Goal: Task Accomplishment & Management: Manage account settings

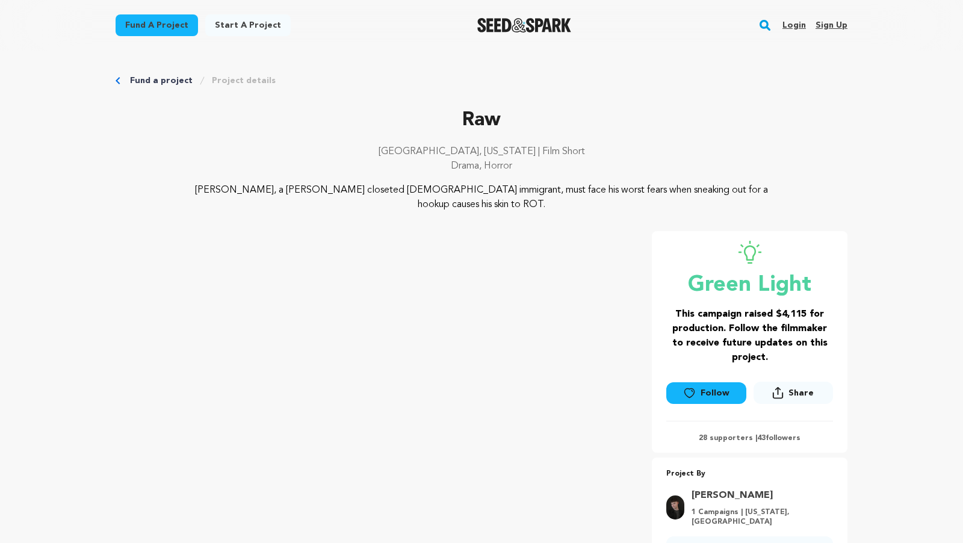
click at [804, 26] on link "Login" at bounding box center [794, 25] width 23 height 19
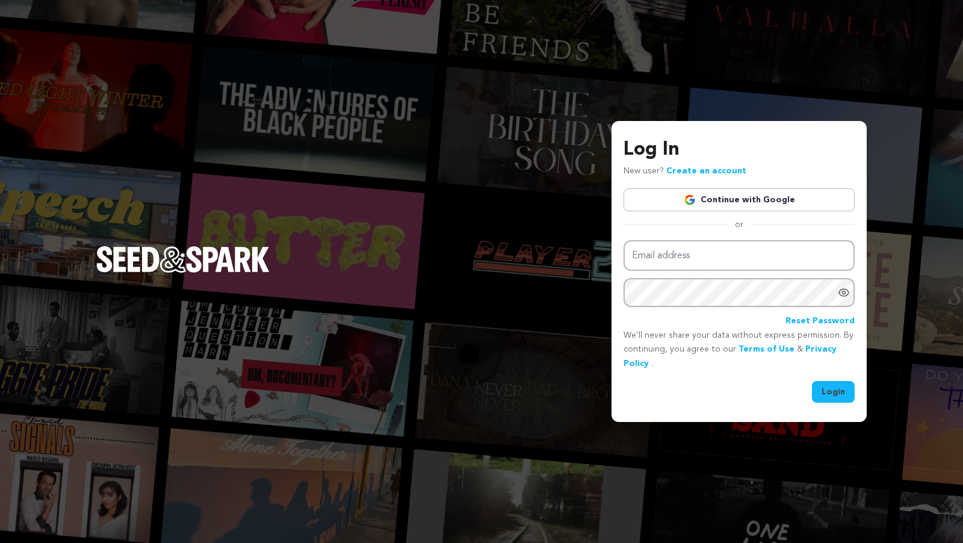
click at [741, 197] on link "Continue with Google" at bounding box center [739, 199] width 231 height 23
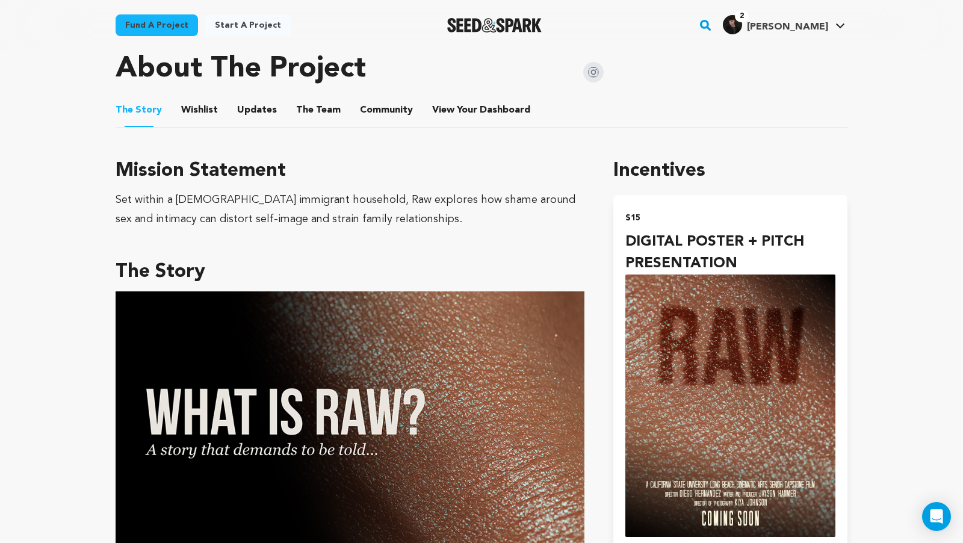
scroll to position [589, 0]
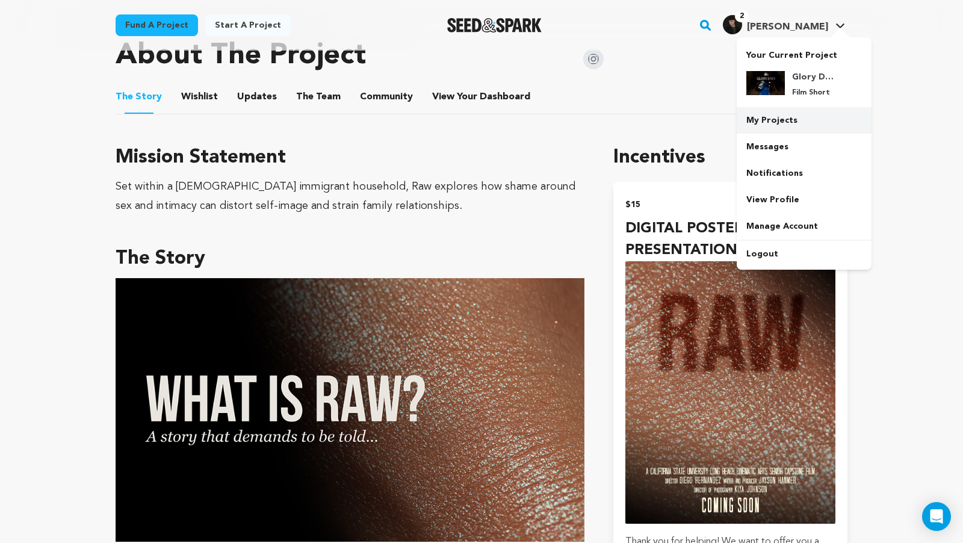
click at [796, 114] on link "My Projects" at bounding box center [804, 120] width 135 height 26
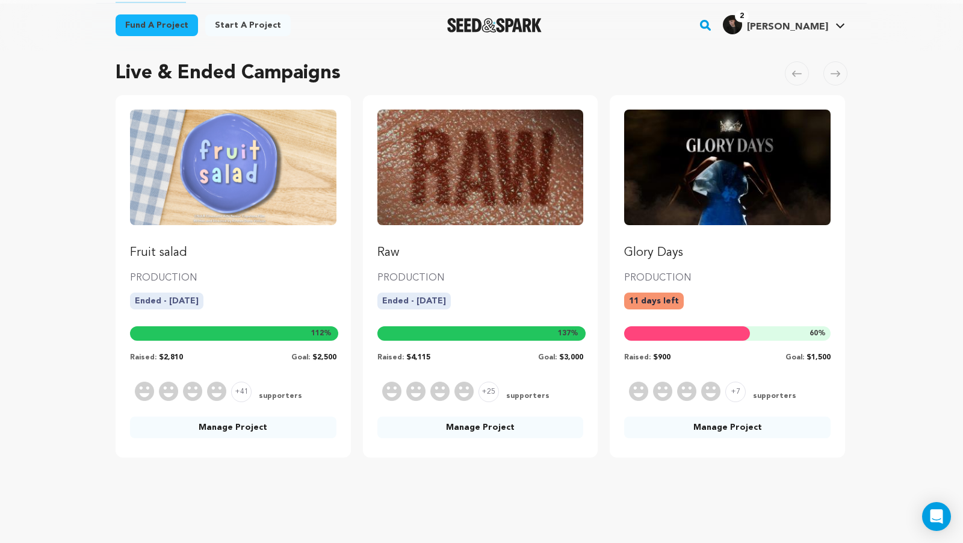
scroll to position [81, 0]
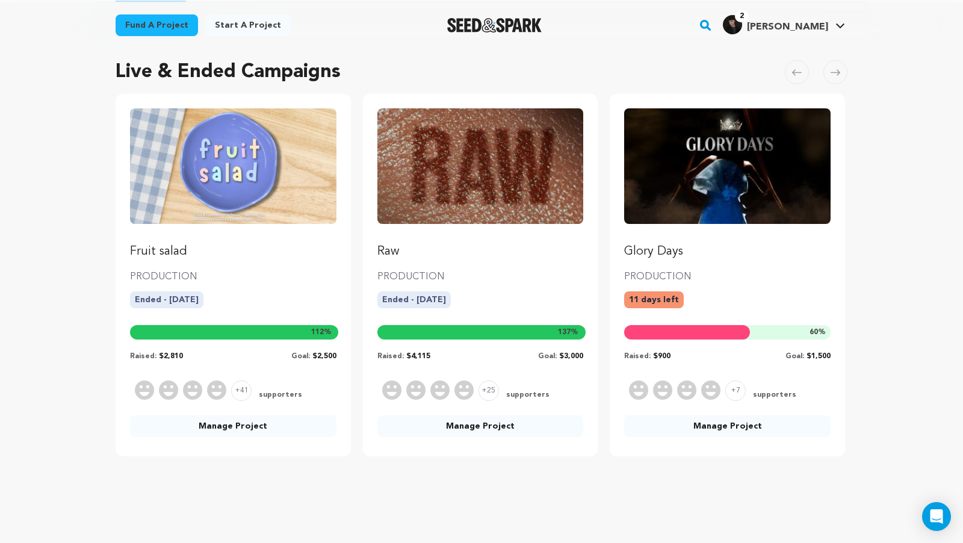
click at [212, 230] on link "Fruit salad" at bounding box center [233, 184] width 206 height 152
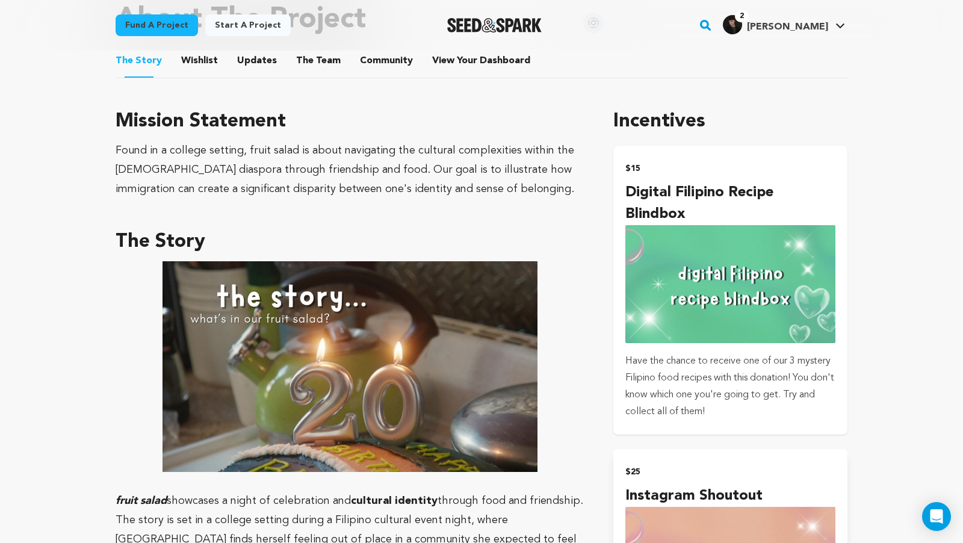
scroll to position [649, 0]
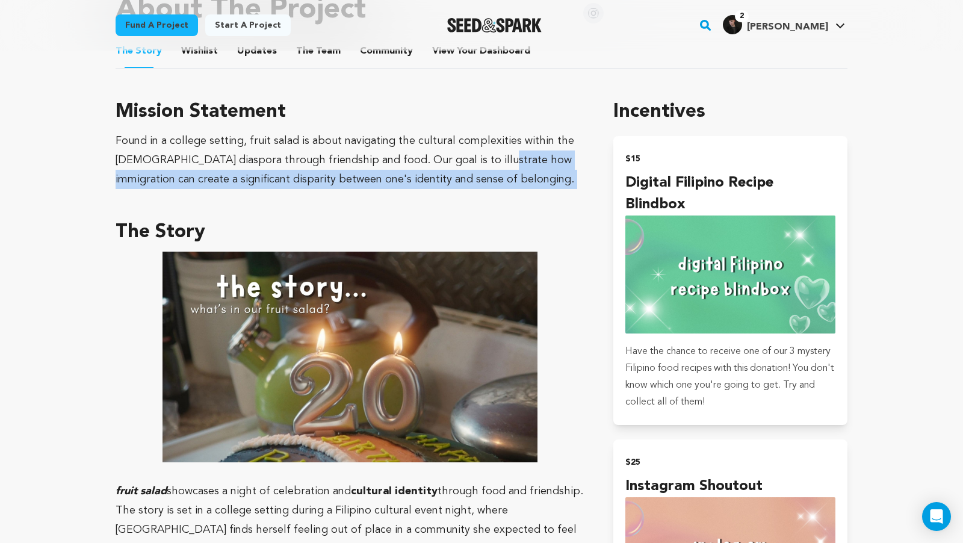
drag, startPoint x: 476, startPoint y: 152, endPoint x: 569, endPoint y: 173, distance: 95.2
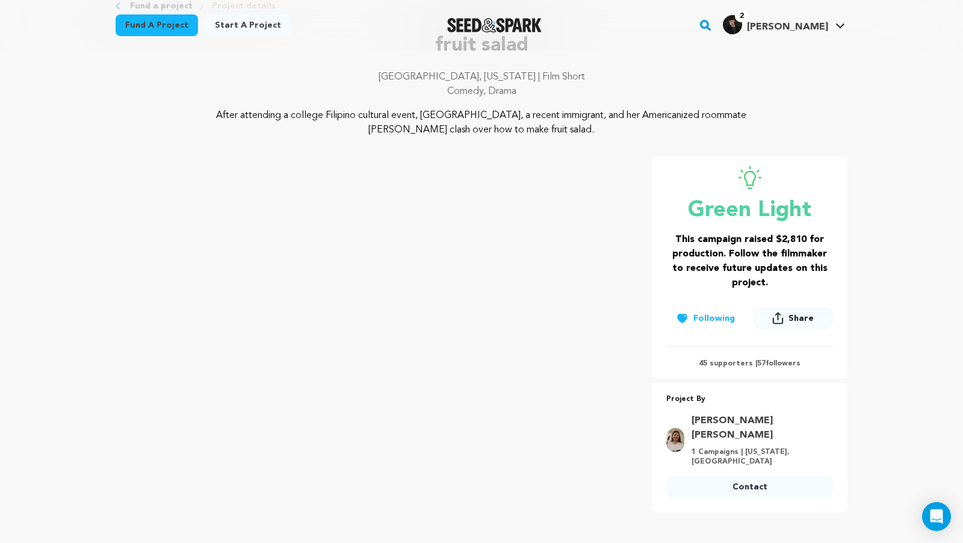
scroll to position [176, 0]
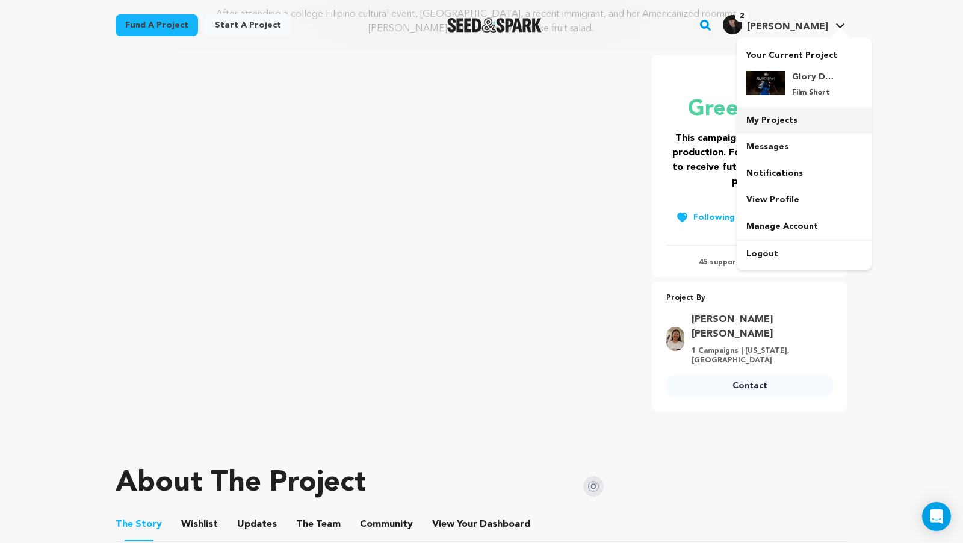
click at [780, 123] on link "My Projects" at bounding box center [804, 120] width 135 height 26
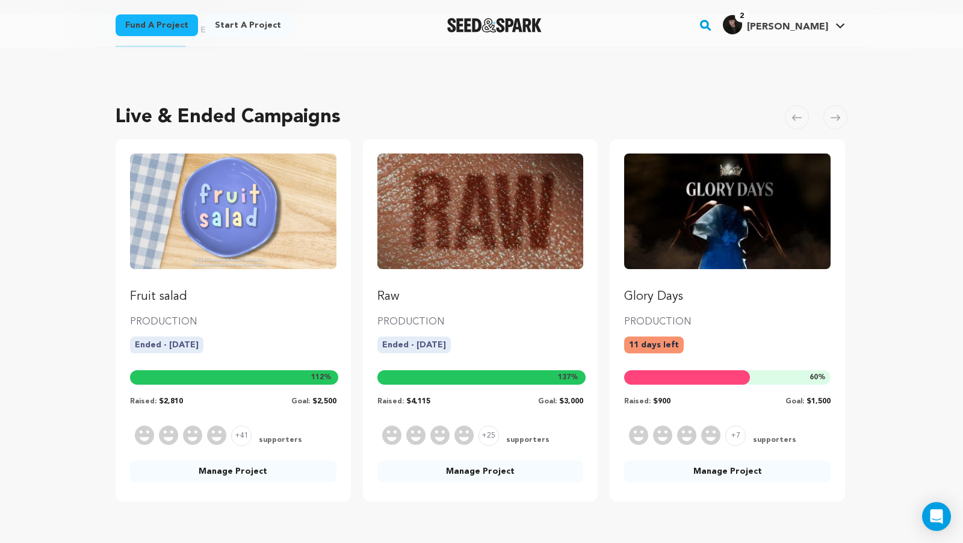
scroll to position [87, 0]
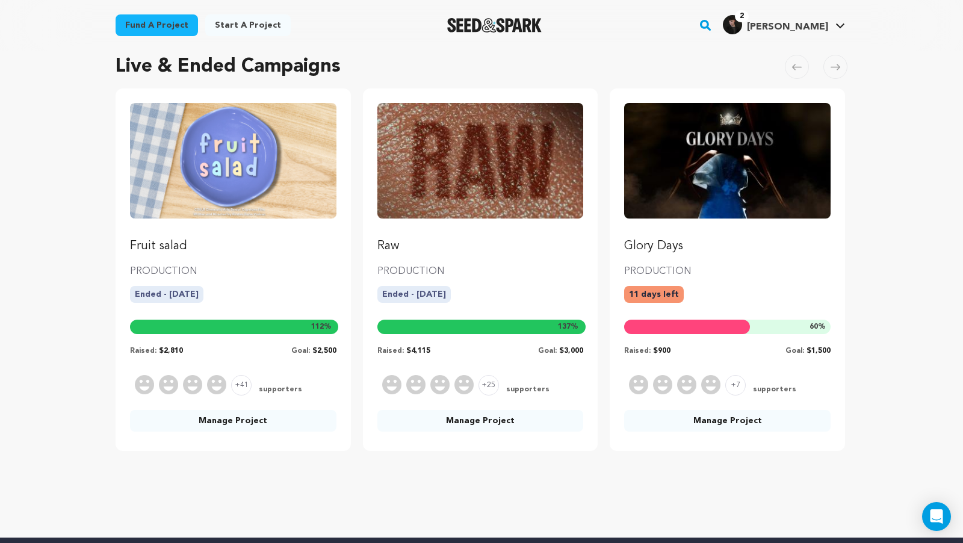
click at [269, 417] on link "Manage Project" at bounding box center [233, 421] width 206 height 22
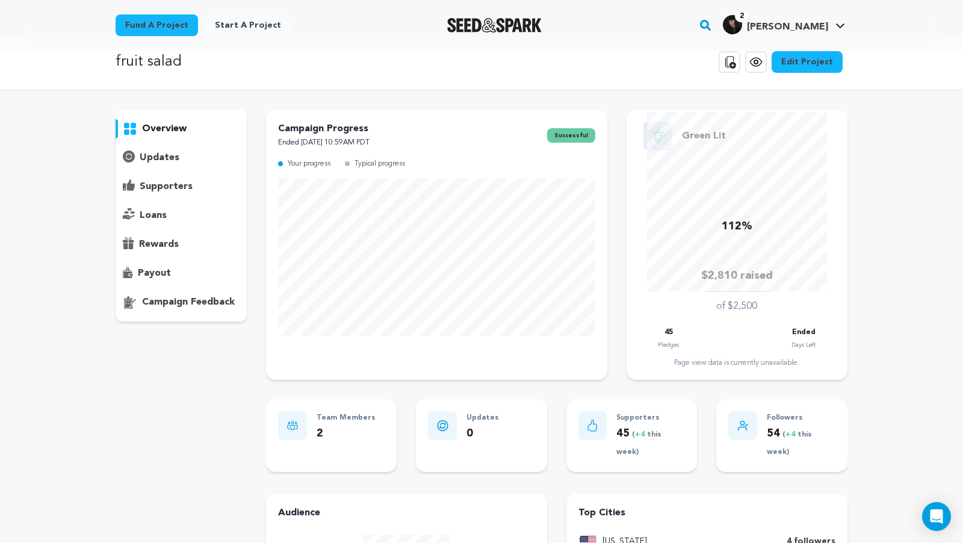
scroll to position [25, 0]
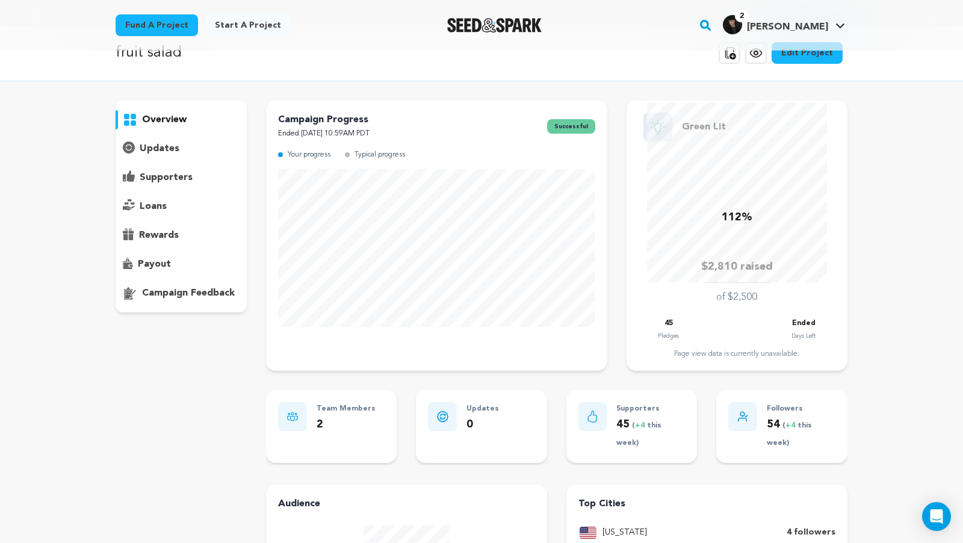
click at [165, 269] on p "payout" at bounding box center [154, 264] width 33 height 14
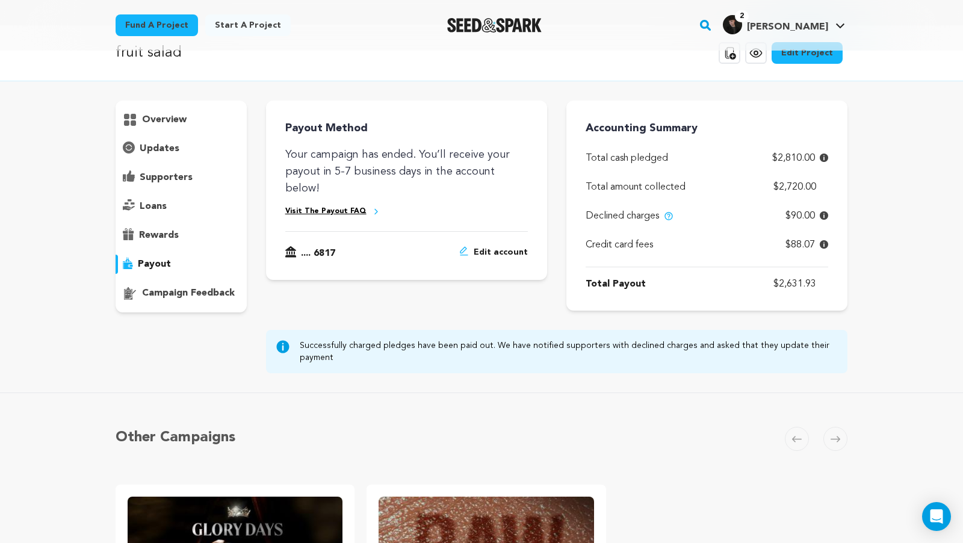
drag, startPoint x: 775, startPoint y: 285, endPoint x: 875, endPoint y: 285, distance: 99.9
click at [875, 285] on div "fruit salad Copy public preview link View project Edit Project View more option…" at bounding box center [481, 412] width 963 height 775
copy p "$2,631.93"
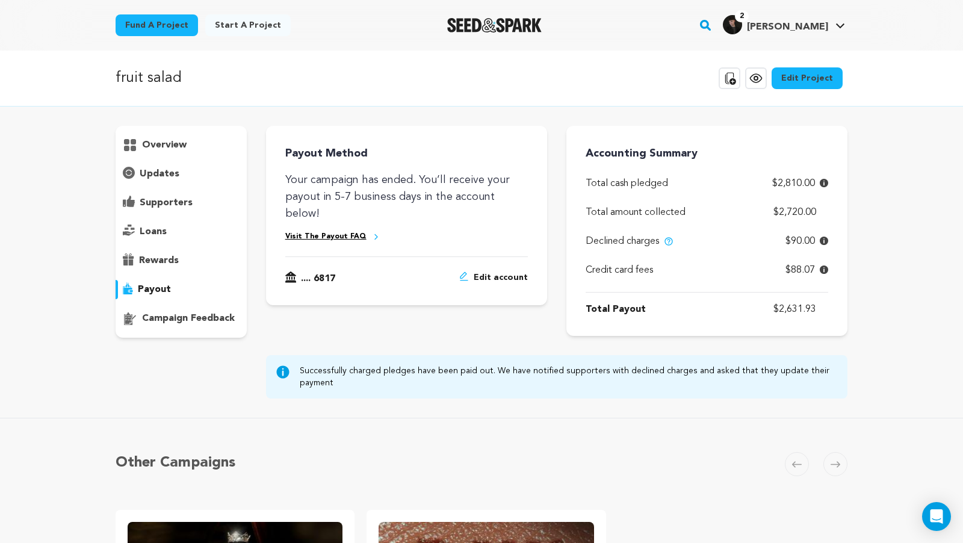
click at [184, 143] on p "overview" at bounding box center [164, 145] width 45 height 14
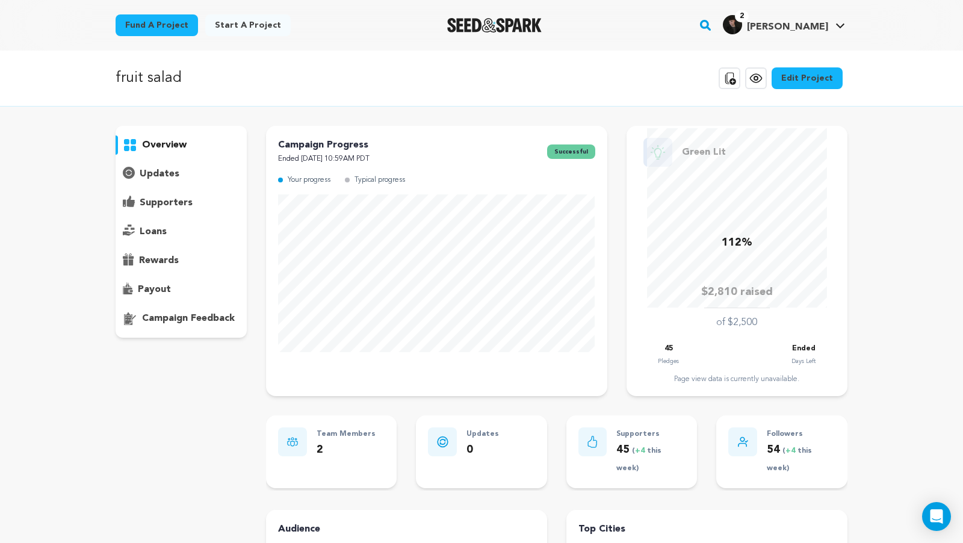
click at [160, 201] on p "supporters" at bounding box center [166, 203] width 53 height 14
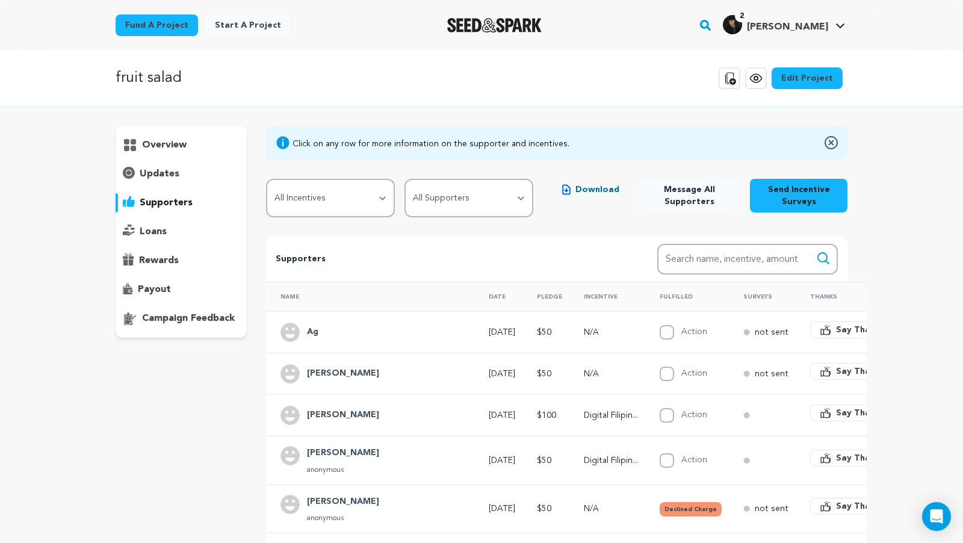
click at [167, 144] on p "overview" at bounding box center [164, 145] width 45 height 14
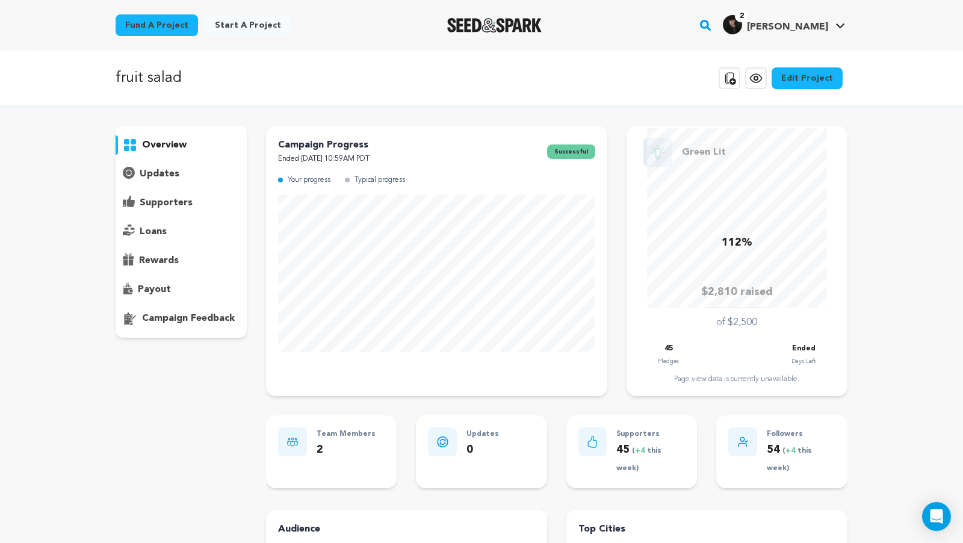
click at [161, 265] on p "rewards" at bounding box center [159, 260] width 40 height 14
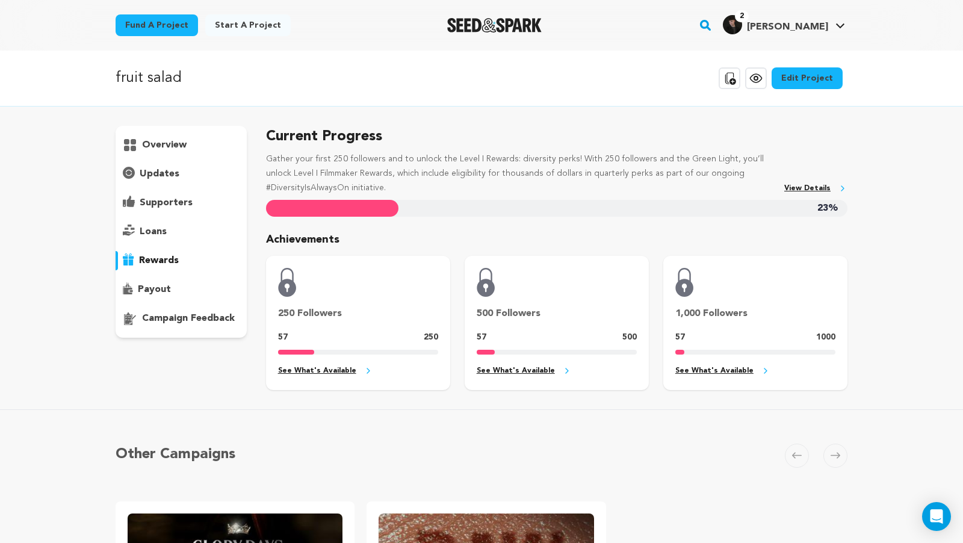
click at [171, 199] on p "supporters" at bounding box center [166, 203] width 53 height 14
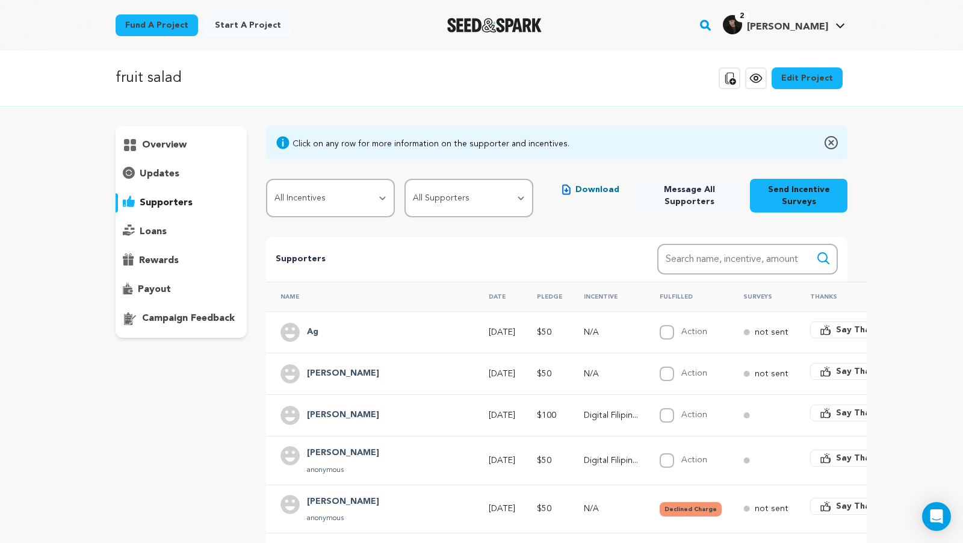
click at [161, 234] on p "loans" at bounding box center [153, 232] width 27 height 14
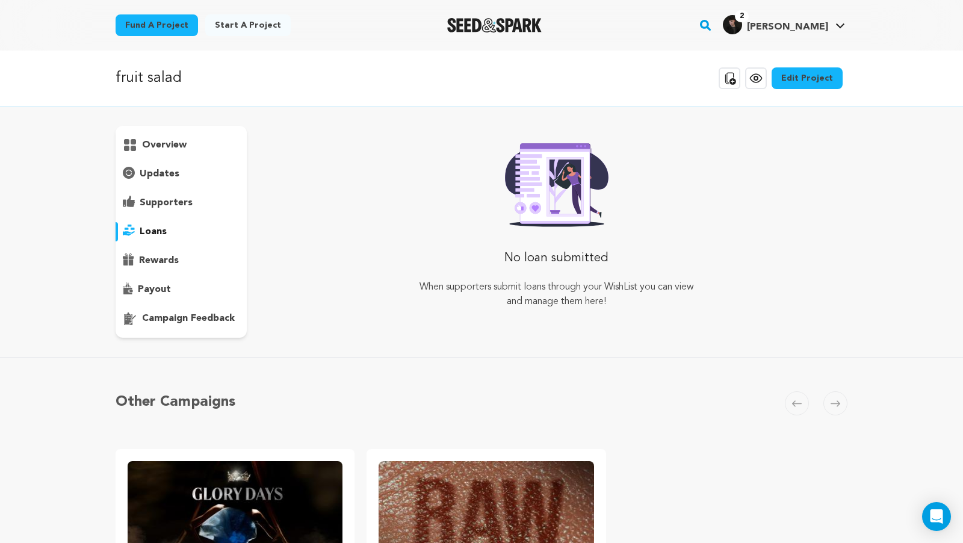
click at [169, 202] on p "supporters" at bounding box center [166, 203] width 53 height 14
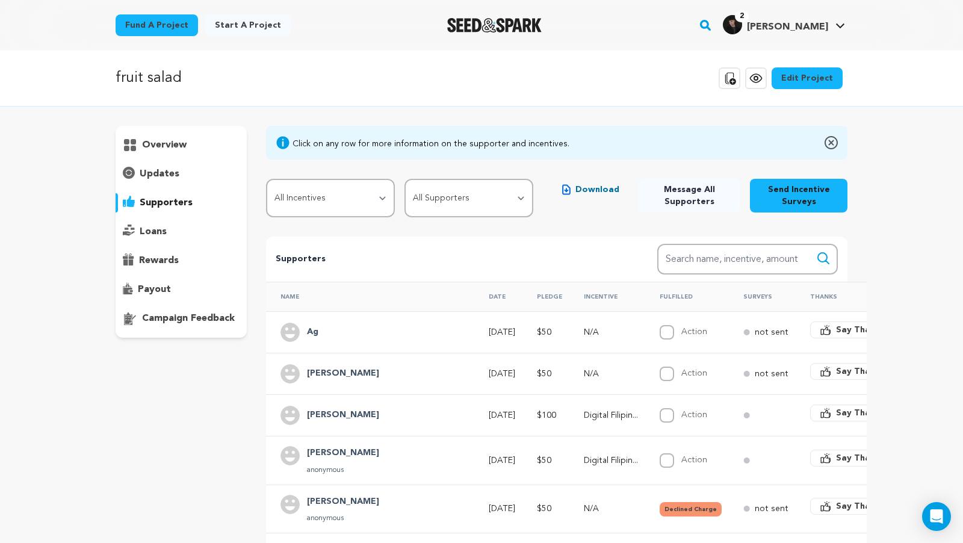
scroll to position [37, 0]
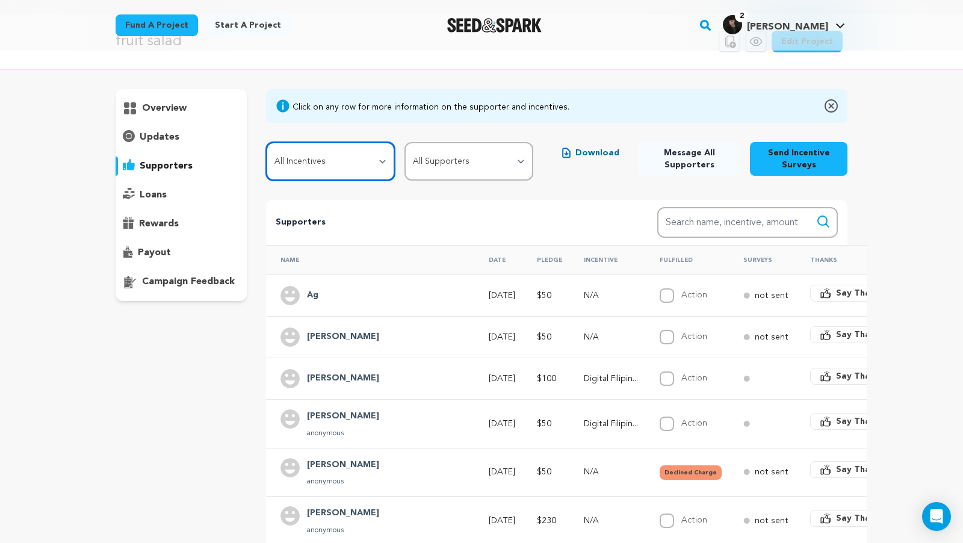
click at [358, 167] on select "All Incentives Digital Filipino Recipe Blindbox Instagram Shoutout Exclusive Be…" at bounding box center [330, 161] width 129 height 39
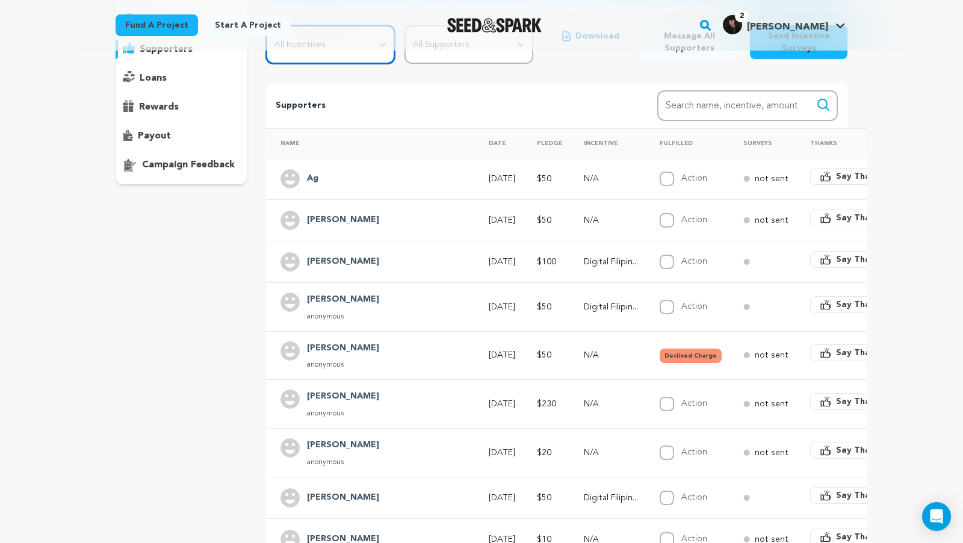
scroll to position [170, 0]
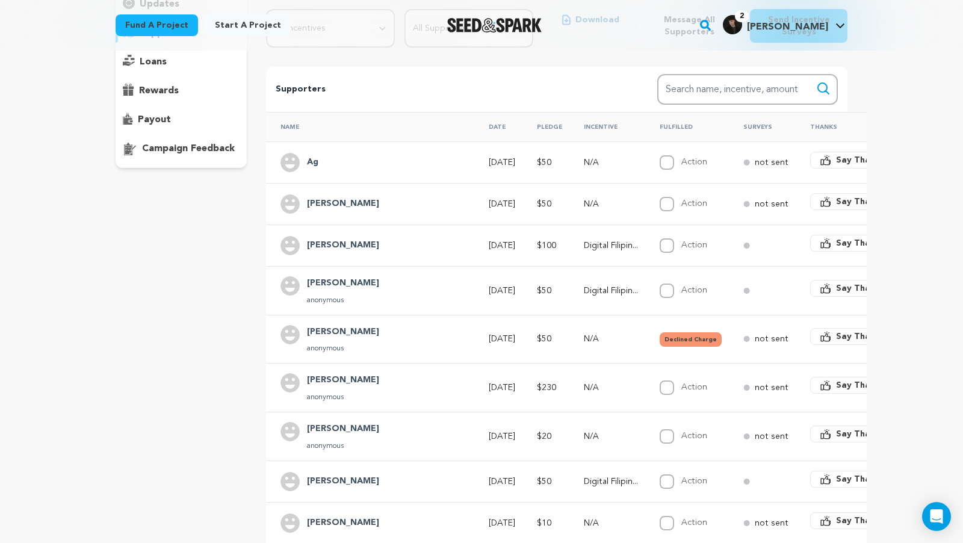
click at [660, 335] on button "Declined Charge" at bounding box center [691, 339] width 62 height 14
click at [584, 333] on p "N/A" at bounding box center [611, 339] width 54 height 12
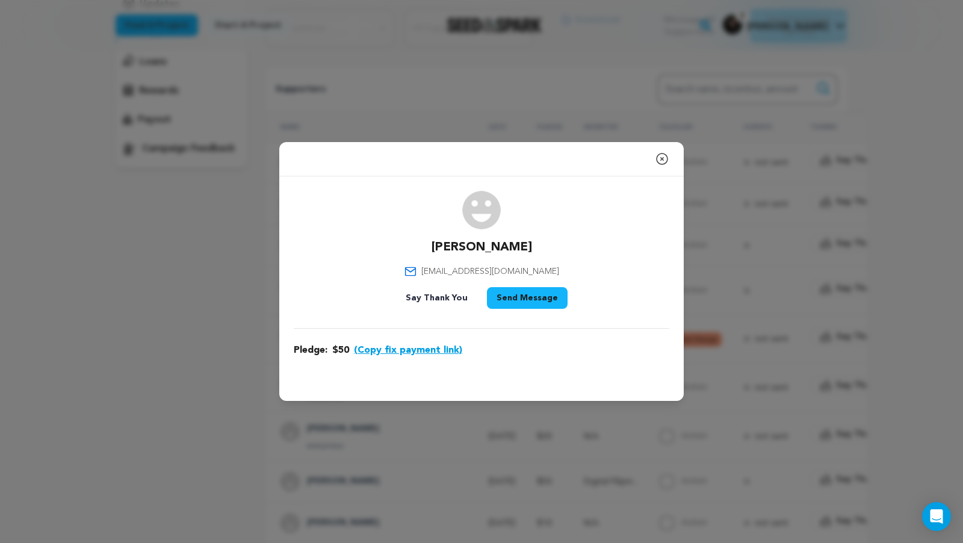
click at [427, 349] on button "(Copy fix payment link)" at bounding box center [408, 350] width 108 height 14
click at [659, 158] on icon "button" at bounding box center [662, 159] width 14 height 14
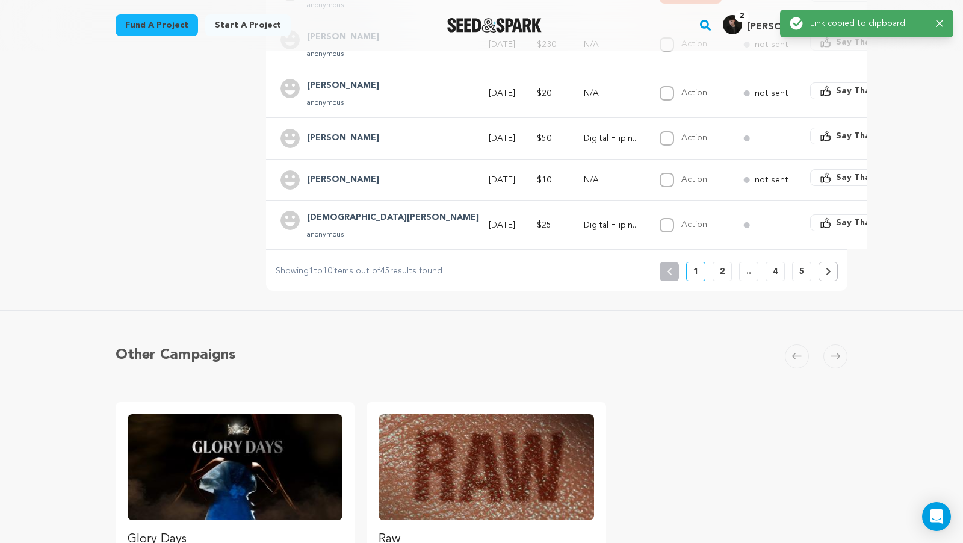
scroll to position [518, 0]
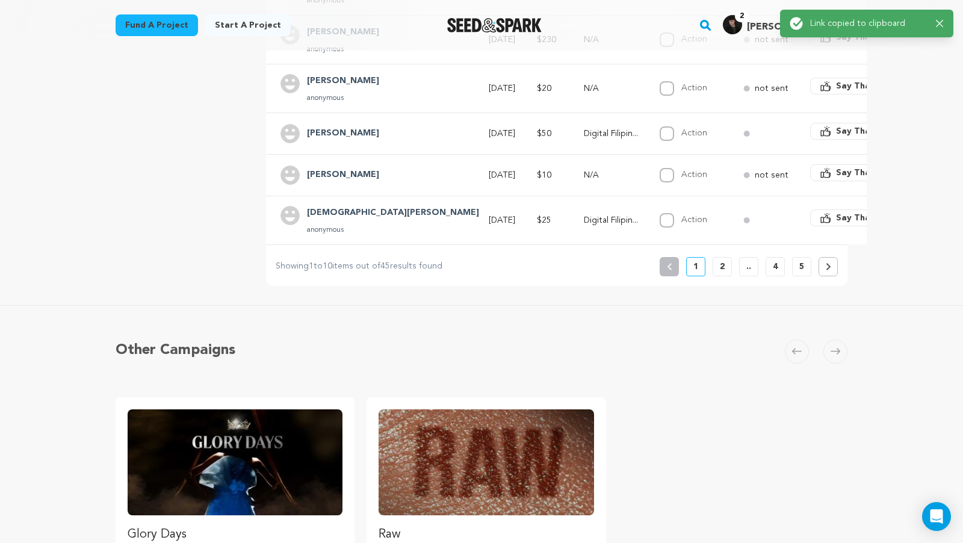
click at [726, 257] on button "2" at bounding box center [722, 266] width 19 height 19
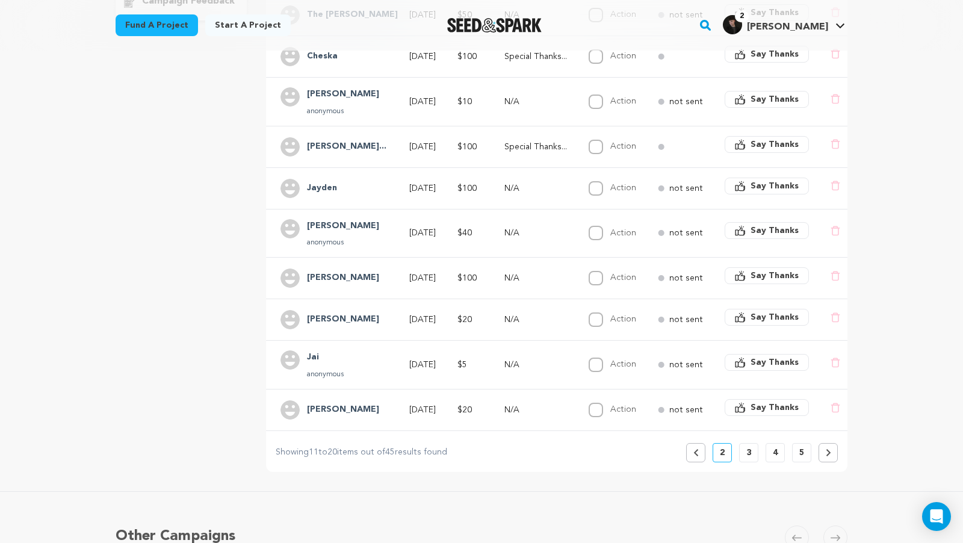
scroll to position [0, 0]
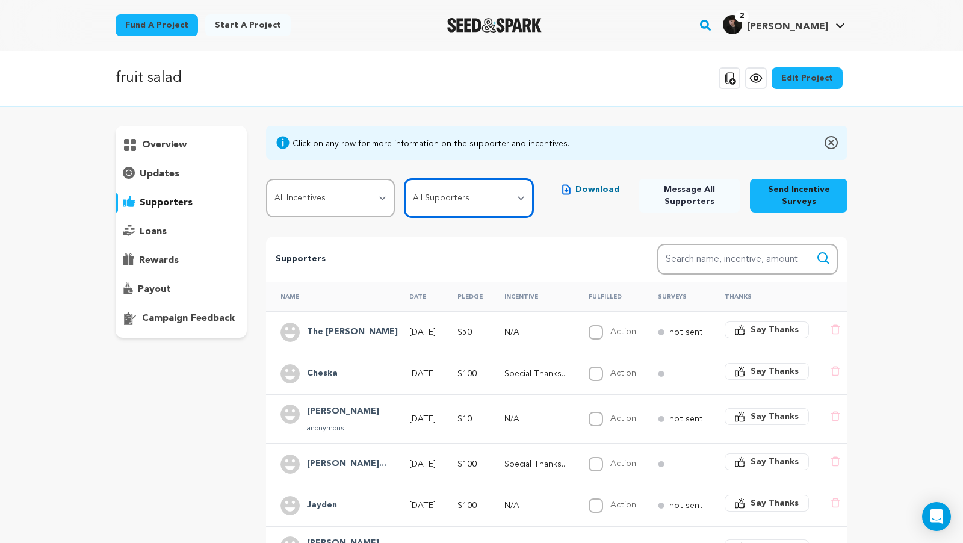
click at [501, 200] on select "All Supporters Survey not sent Survey incomplete Survey complete Incentive not …" at bounding box center [469, 198] width 129 height 39
select select "pledge_incomplete"
click at [406, 179] on select "All Supporters Survey not sent Survey incomplete Survey complete Incentive not …" at bounding box center [469, 198] width 129 height 39
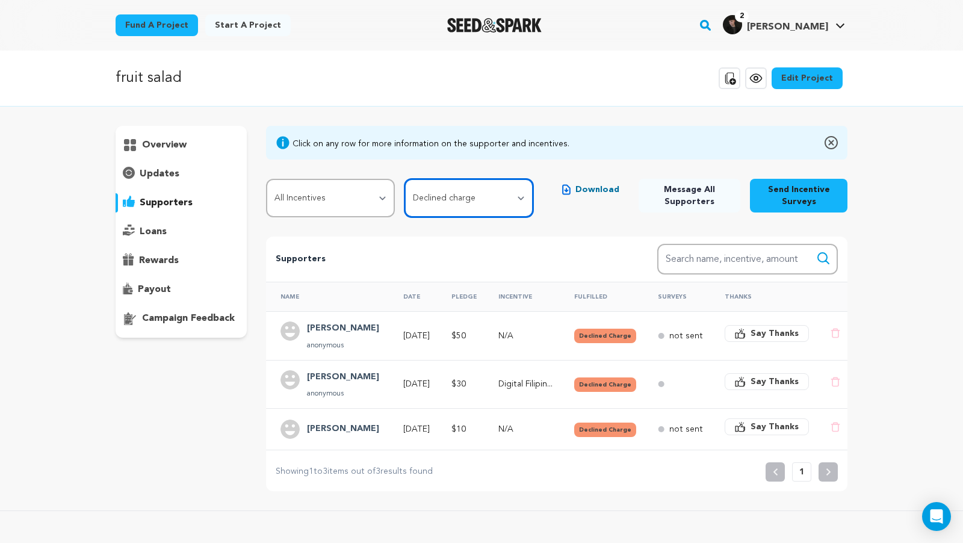
scroll to position [31, 0]
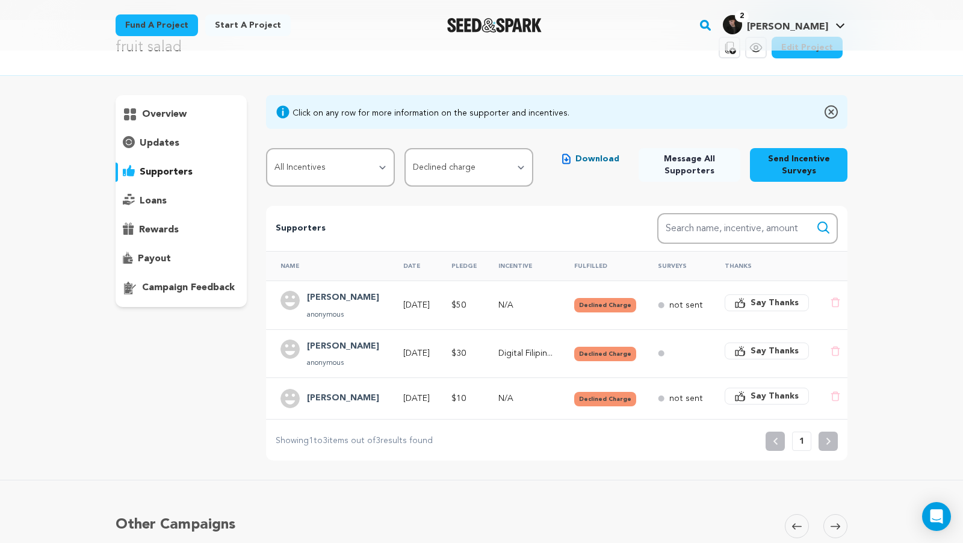
click at [612, 402] on button "Declined Charge" at bounding box center [605, 399] width 62 height 14
click at [603, 397] on button "Declined Charge" at bounding box center [605, 399] width 62 height 14
click at [633, 398] on button "Declined Charge" at bounding box center [605, 399] width 62 height 14
click at [466, 397] on span "$10" at bounding box center [459, 398] width 14 height 8
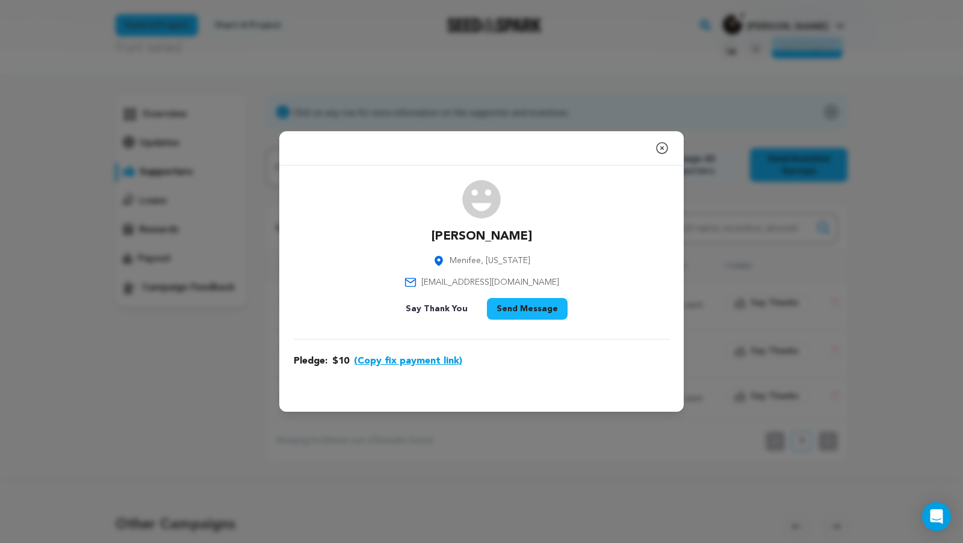
click at [425, 365] on button "(Copy fix payment link)" at bounding box center [408, 361] width 108 height 14
click at [660, 146] on icon "button" at bounding box center [662, 148] width 14 height 14
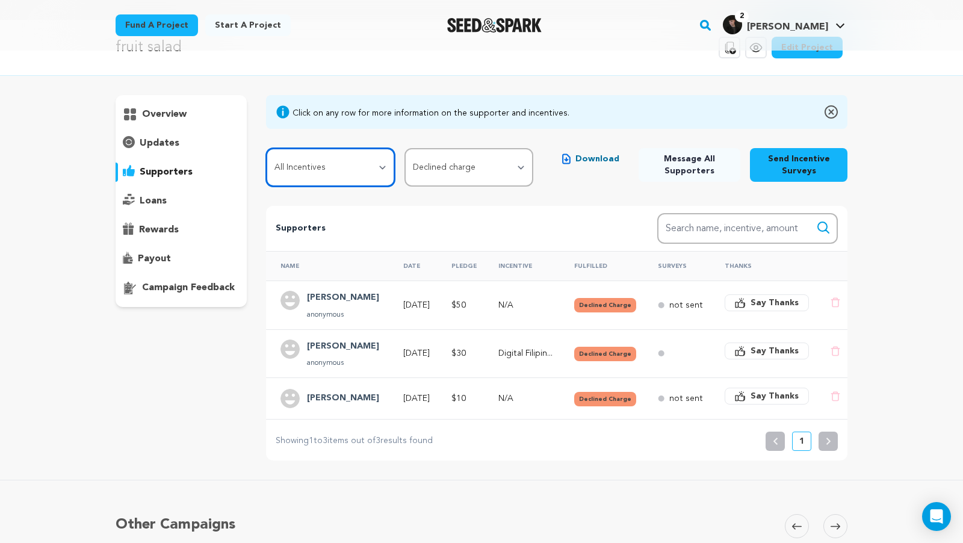
click at [368, 158] on select "All Incentives Digital Filipino Recipe Blindbox Instagram Shoutout Exclusive Be…" at bounding box center [330, 167] width 129 height 39
click at [158, 171] on p "supporters" at bounding box center [166, 172] width 53 height 14
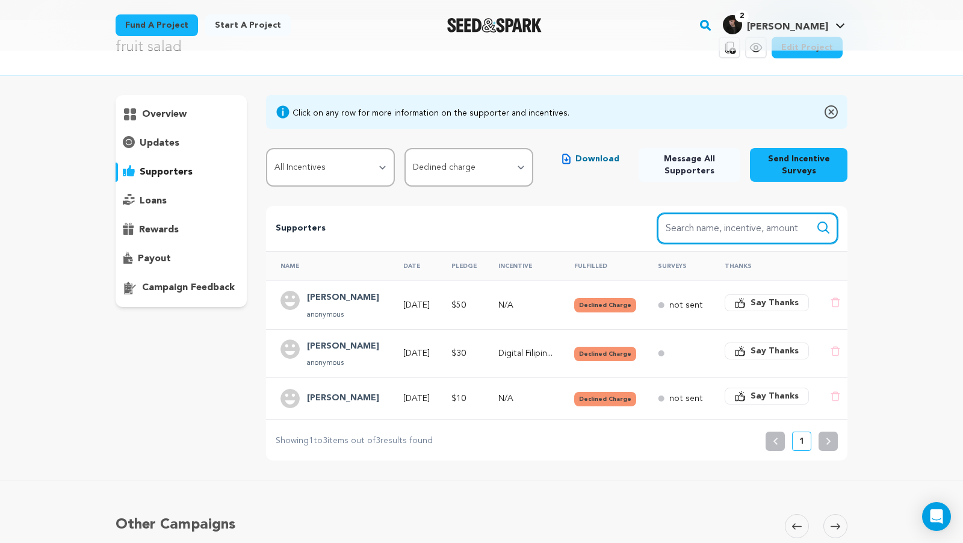
click at [698, 234] on input "Search name, item" at bounding box center [747, 228] width 181 height 31
type input "25"
click at [816, 220] on button "Search" at bounding box center [823, 227] width 14 height 14
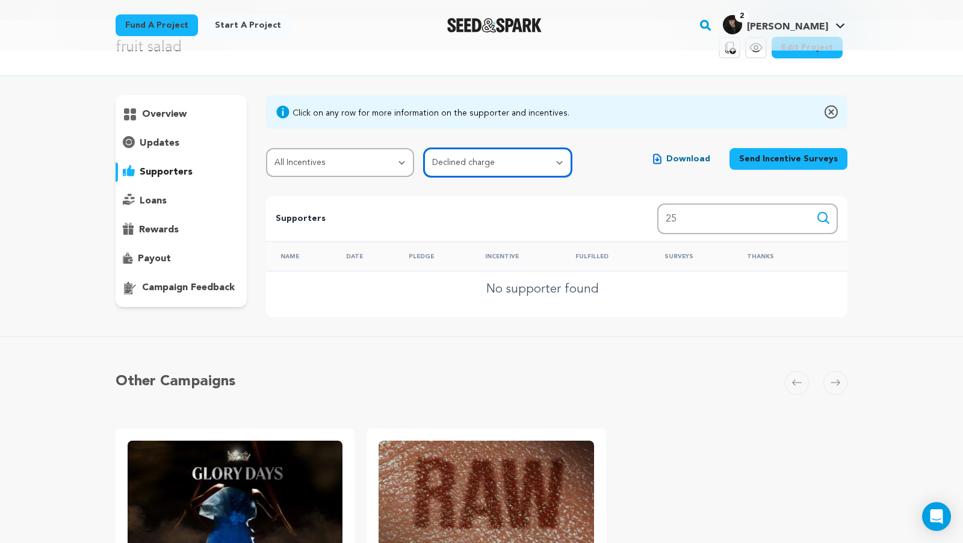
click at [452, 167] on select "All Supporters Survey not sent Survey incomplete Survey complete Incentive not …" at bounding box center [498, 162] width 148 height 29
click at [467, 168] on select "All Supporters Survey not sent Survey incomplete Survey complete Incentive not …" at bounding box center [498, 162] width 148 height 29
select select
click at [424, 148] on select "All Supporters Survey not sent Survey incomplete Survey complete Incentive not …" at bounding box center [498, 162] width 148 height 29
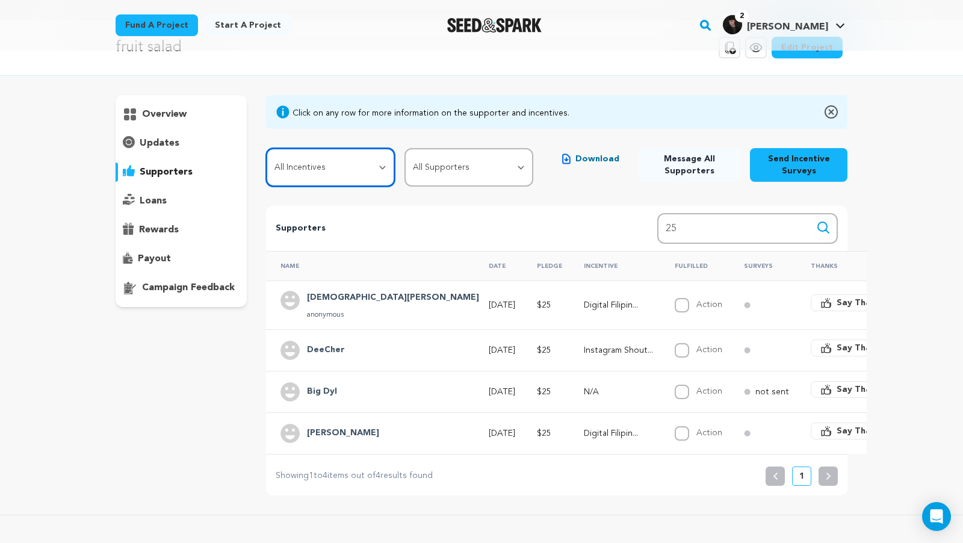
click at [339, 170] on select "All Incentives Digital Filipino Recipe Blindbox Instagram Shoutout Exclusive Be…" at bounding box center [330, 167] width 129 height 39
click at [266, 148] on select "All Incentives Digital Filipino Recipe Blindbox Instagram Shoutout Exclusive Be…" at bounding box center [330, 167] width 129 height 39
click at [507, 162] on select "All Supporters Survey not sent Survey incomplete Survey complete Incentive not …" at bounding box center [469, 167] width 129 height 39
click at [371, 168] on select "All Incentives Digital Filipino Recipe Blindbox Instagram Shoutout Exclusive Be…" at bounding box center [330, 167] width 129 height 39
click at [266, 148] on select "All Incentives Digital Filipino Recipe Blindbox Instagram Shoutout Exclusive Be…" at bounding box center [330, 167] width 129 height 39
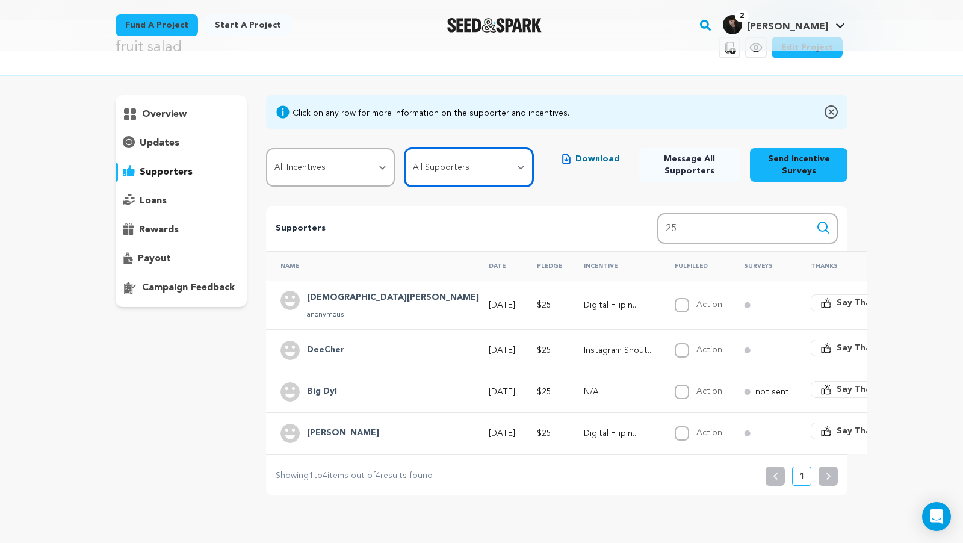
click at [456, 167] on select "All Supporters Survey not sent Survey incomplete Survey complete Incentive not …" at bounding box center [469, 167] width 129 height 39
click at [406, 148] on select "All Supporters Survey not sent Survey incomplete Survey complete Incentive not …" at bounding box center [469, 167] width 129 height 39
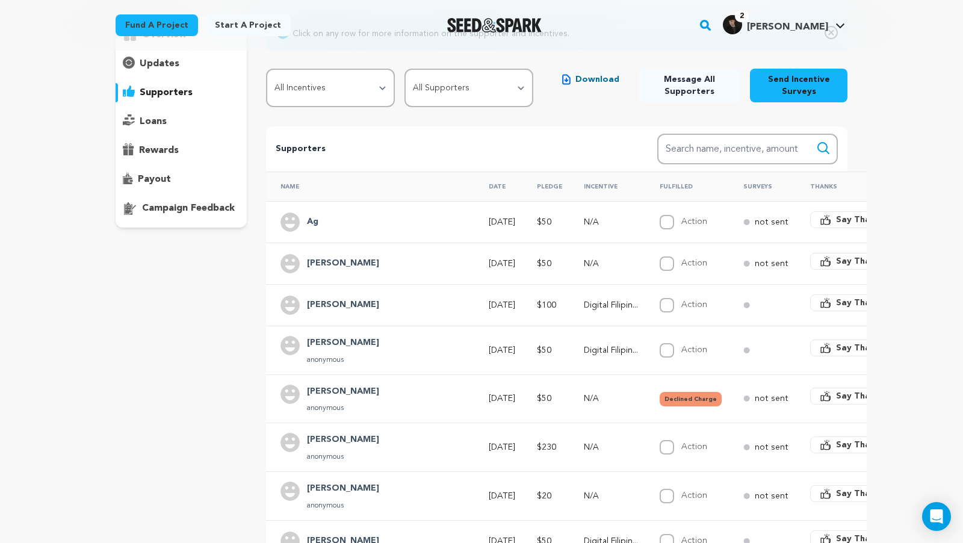
scroll to position [116, 0]
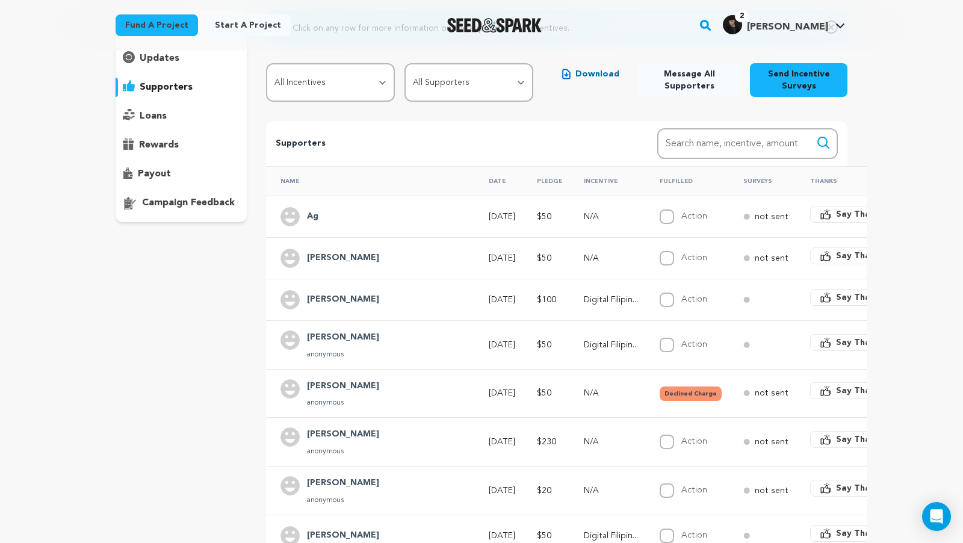
click at [303, 210] on div "Ag" at bounding box center [313, 216] width 26 height 19
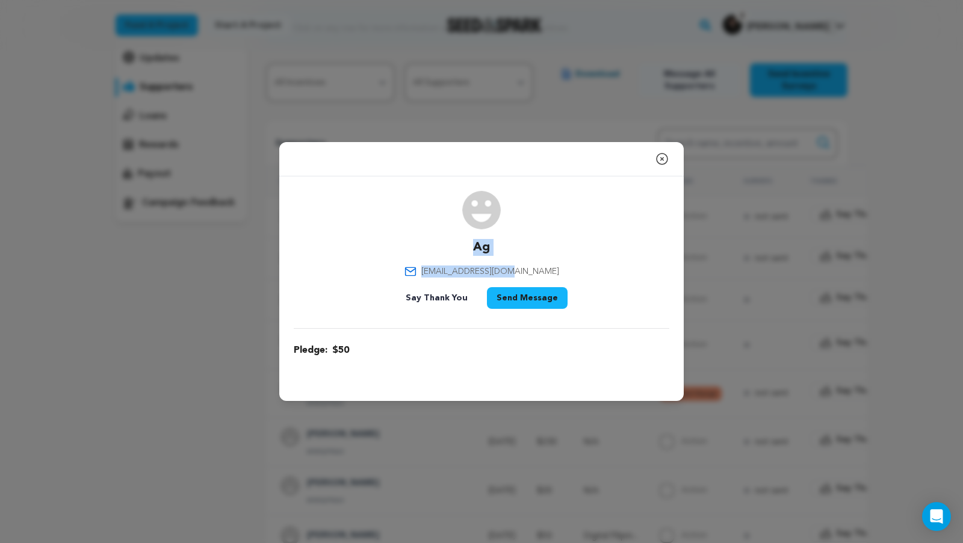
drag, startPoint x: 474, startPoint y: 249, endPoint x: 542, endPoint y: 273, distance: 72.0
click at [542, 273] on div "Ag [EMAIL_ADDRESS][DOMAIN_NAME] Say Thank You Send Message" at bounding box center [482, 252] width 376 height 123
click at [663, 160] on icon "button" at bounding box center [662, 159] width 11 height 11
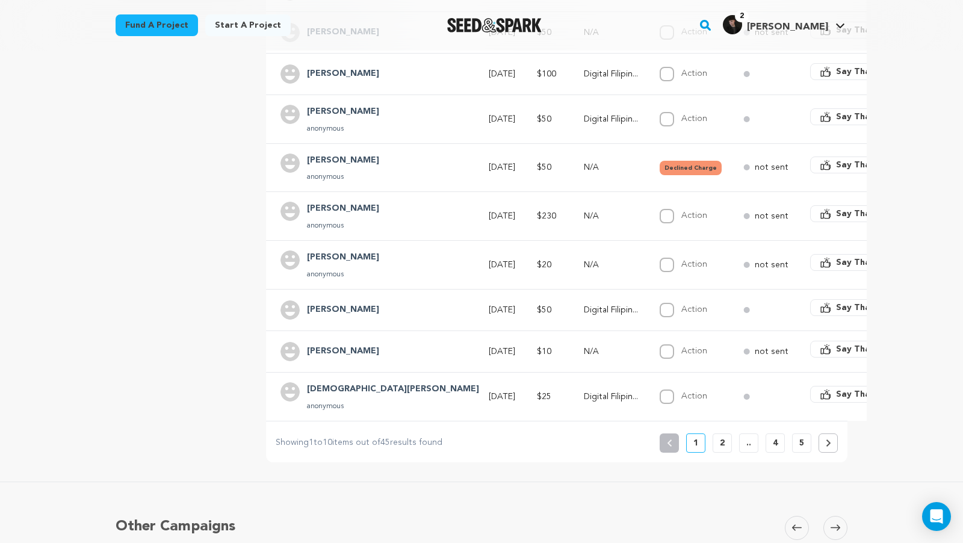
scroll to position [350, 0]
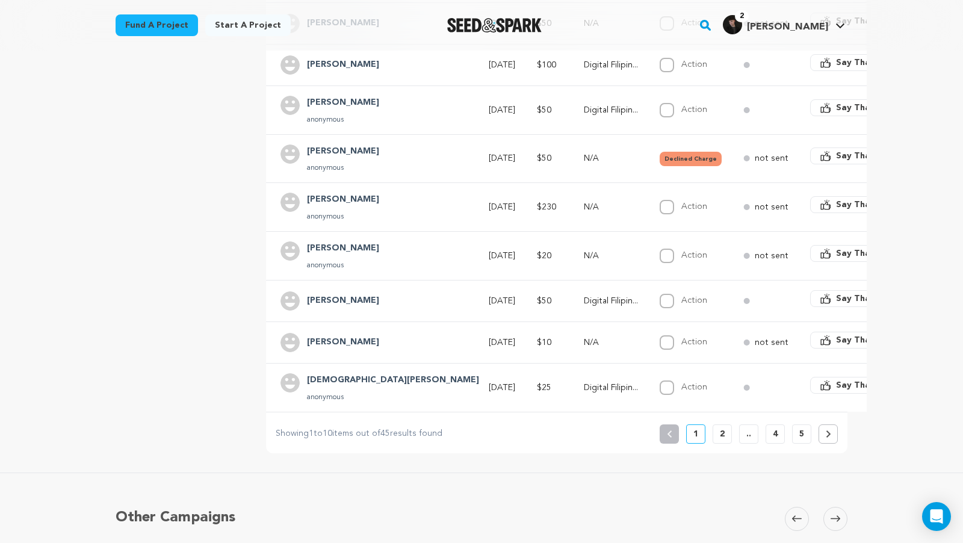
click at [723, 428] on p "2" at bounding box center [722, 434] width 5 height 12
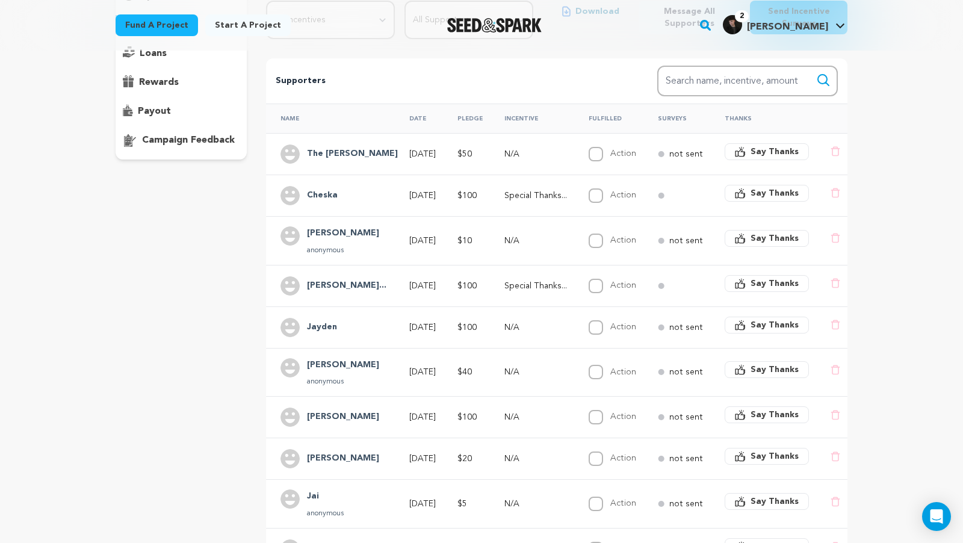
scroll to position [181, 0]
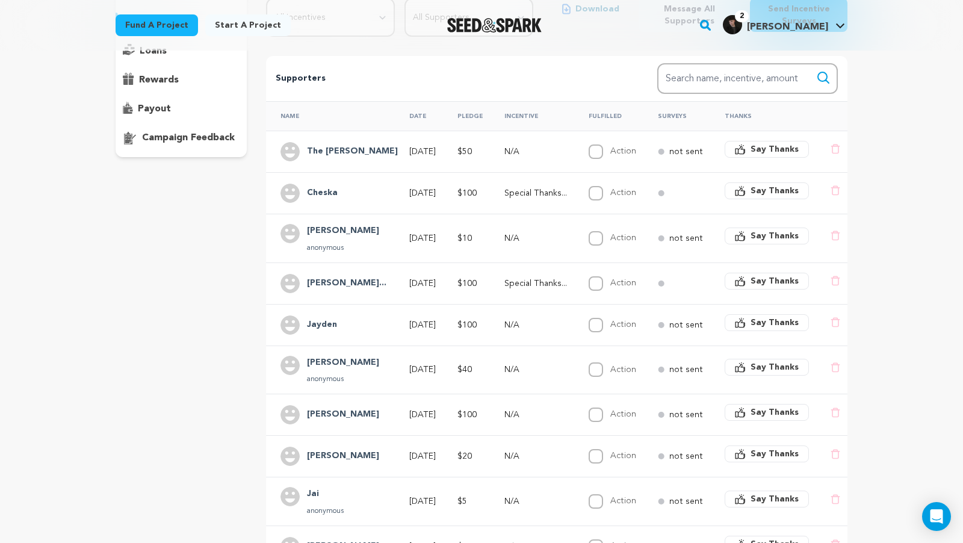
click at [340, 284] on h4 "[PERSON_NAME]..." at bounding box center [346, 283] width 79 height 14
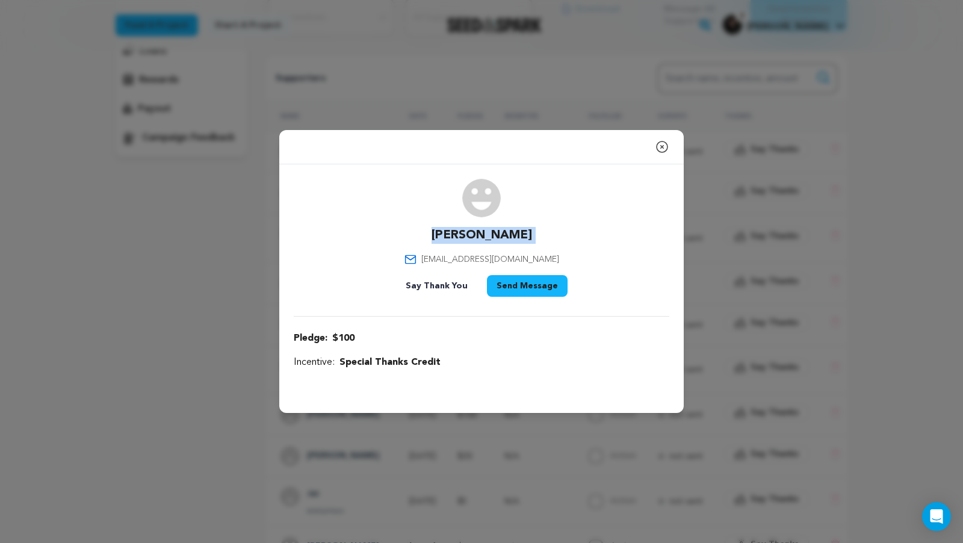
drag, startPoint x: 432, startPoint y: 234, endPoint x: 561, endPoint y: 239, distance: 128.9
click at [561, 240] on div "[PERSON_NAME] [EMAIL_ADDRESS][DOMAIN_NAME] Say Thank You Send Message" at bounding box center [482, 240] width 376 height 123
click at [561, 239] on div "[PERSON_NAME] [EMAIL_ADDRESS][DOMAIN_NAME] Say Thank You Send Message" at bounding box center [482, 240] width 376 height 123
drag, startPoint x: 545, startPoint y: 238, endPoint x: 406, endPoint y: 220, distance: 140.2
click at [406, 220] on div "[PERSON_NAME] [EMAIL_ADDRESS][DOMAIN_NAME] Say Thank You Send Message" at bounding box center [482, 240] width 376 height 123
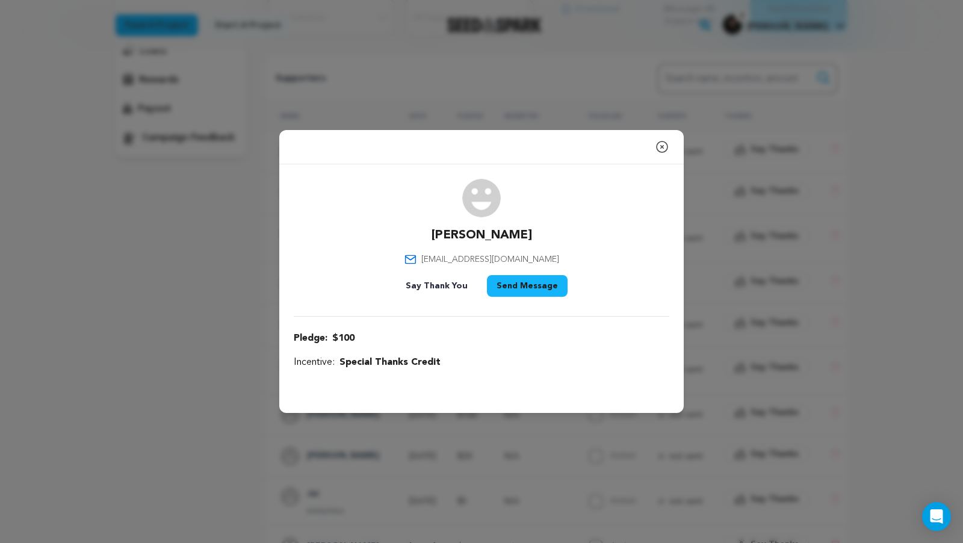
click at [665, 138] on button "Close modal" at bounding box center [662, 147] width 14 height 24
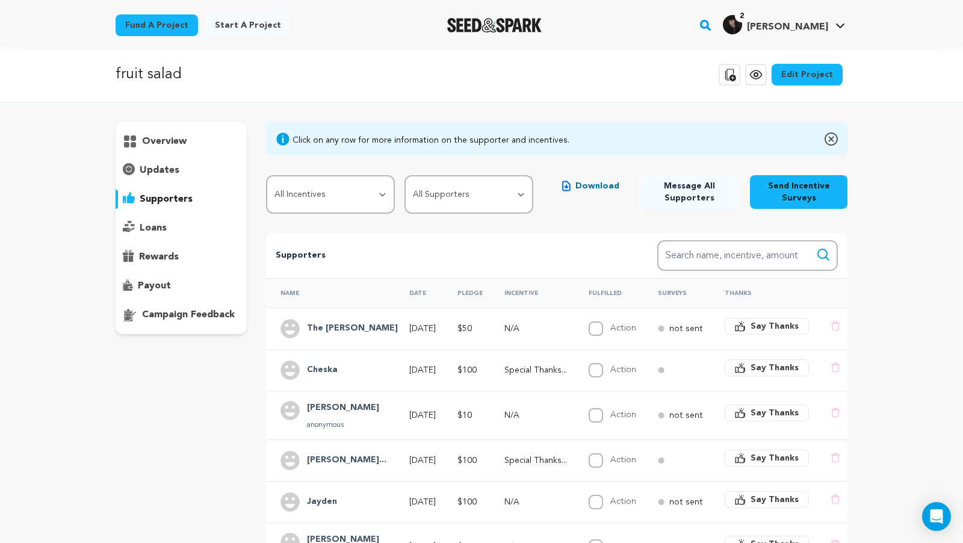
scroll to position [0, 0]
